Goal: Navigation & Orientation: Find specific page/section

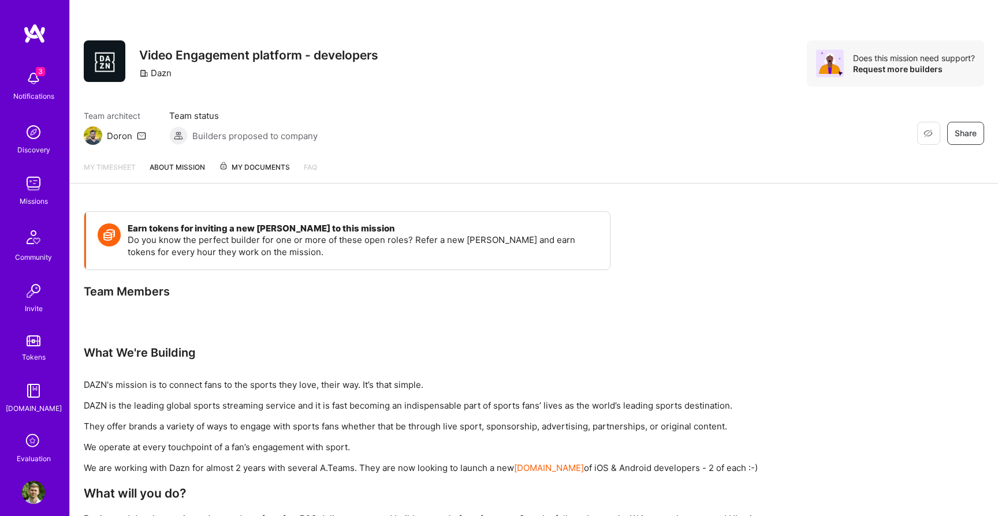
click at [36, 189] on img at bounding box center [33, 183] width 23 height 23
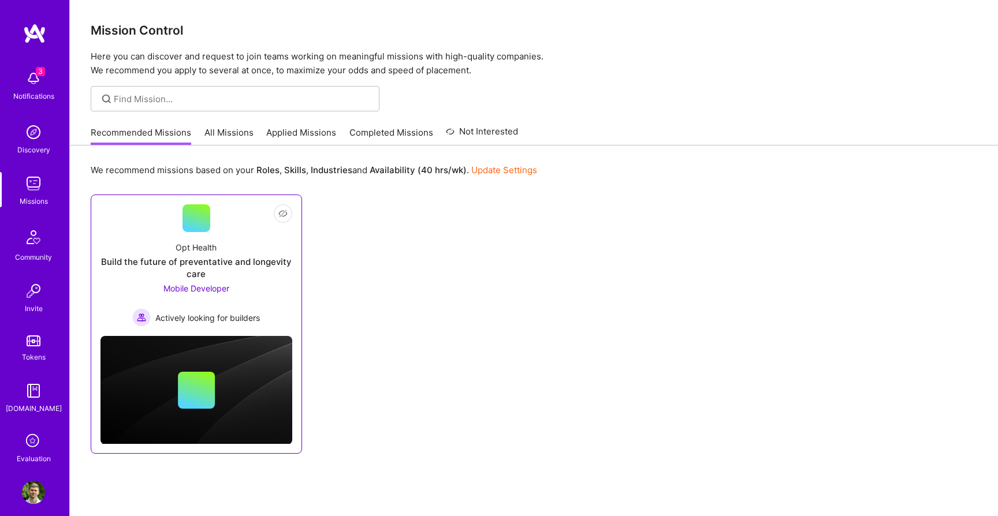
click at [219, 243] on div "Opt Health Build the future of preventative and longevity care Mobile Developer…" at bounding box center [197, 279] width 192 height 95
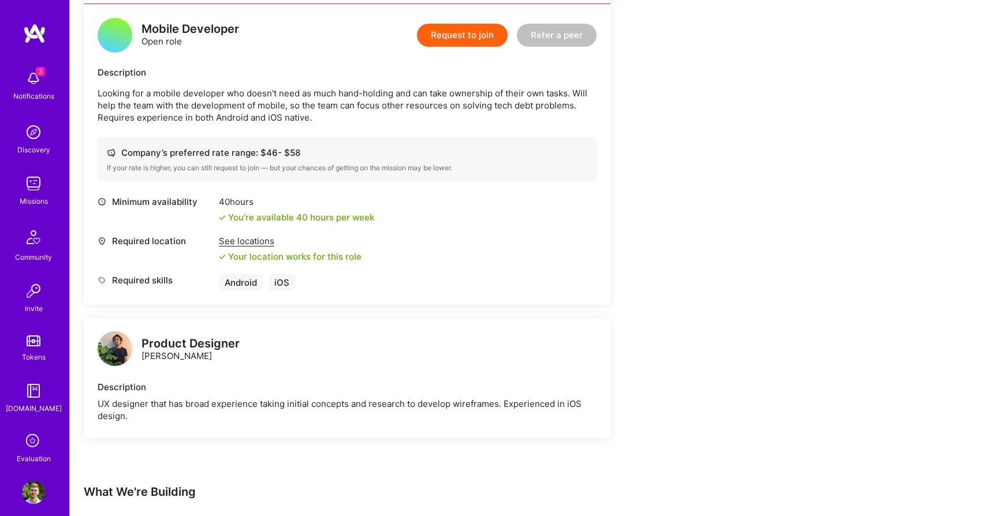
scroll to position [296, 0]
